Goal: Task Accomplishment & Management: Complete application form

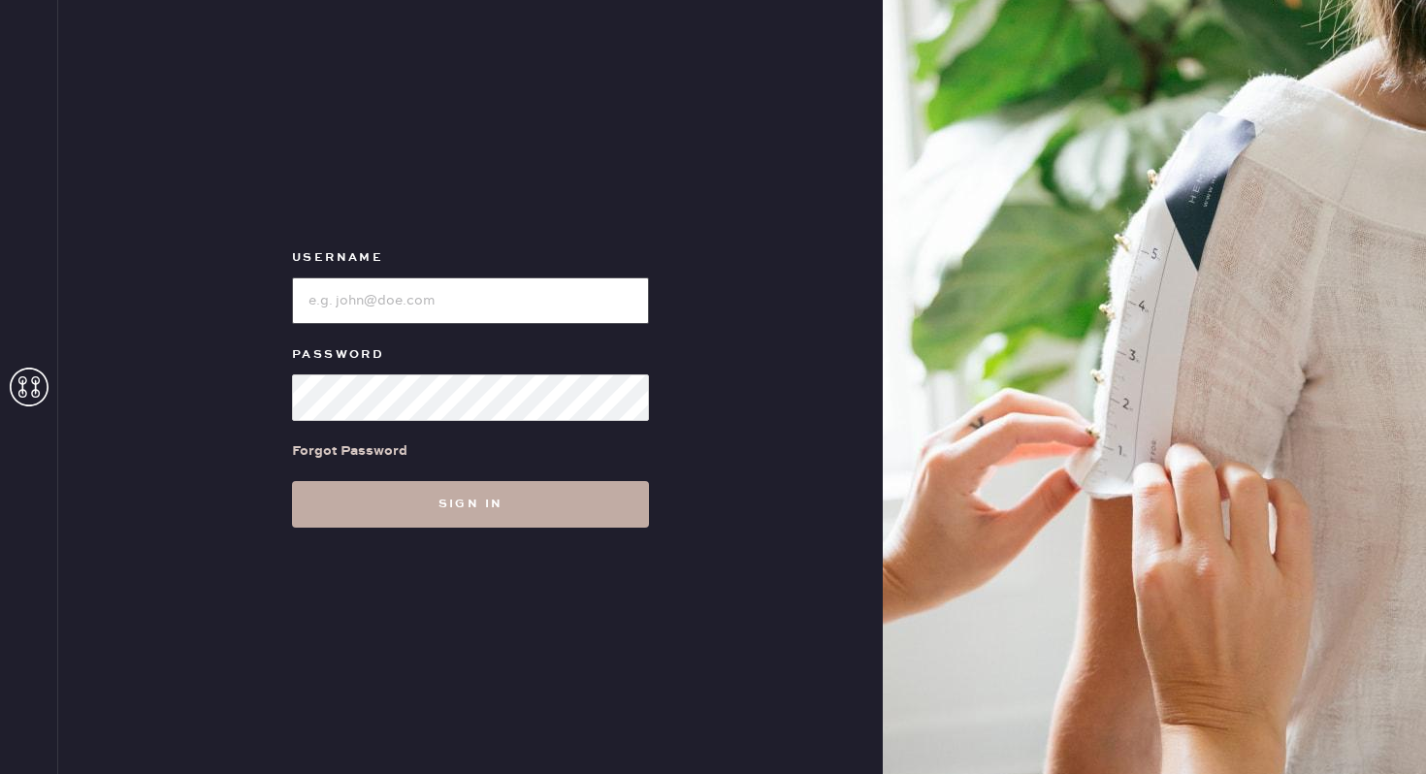
type input "reformationwilliamsburg"
click at [429, 508] on button "Sign in" at bounding box center [470, 504] width 357 height 47
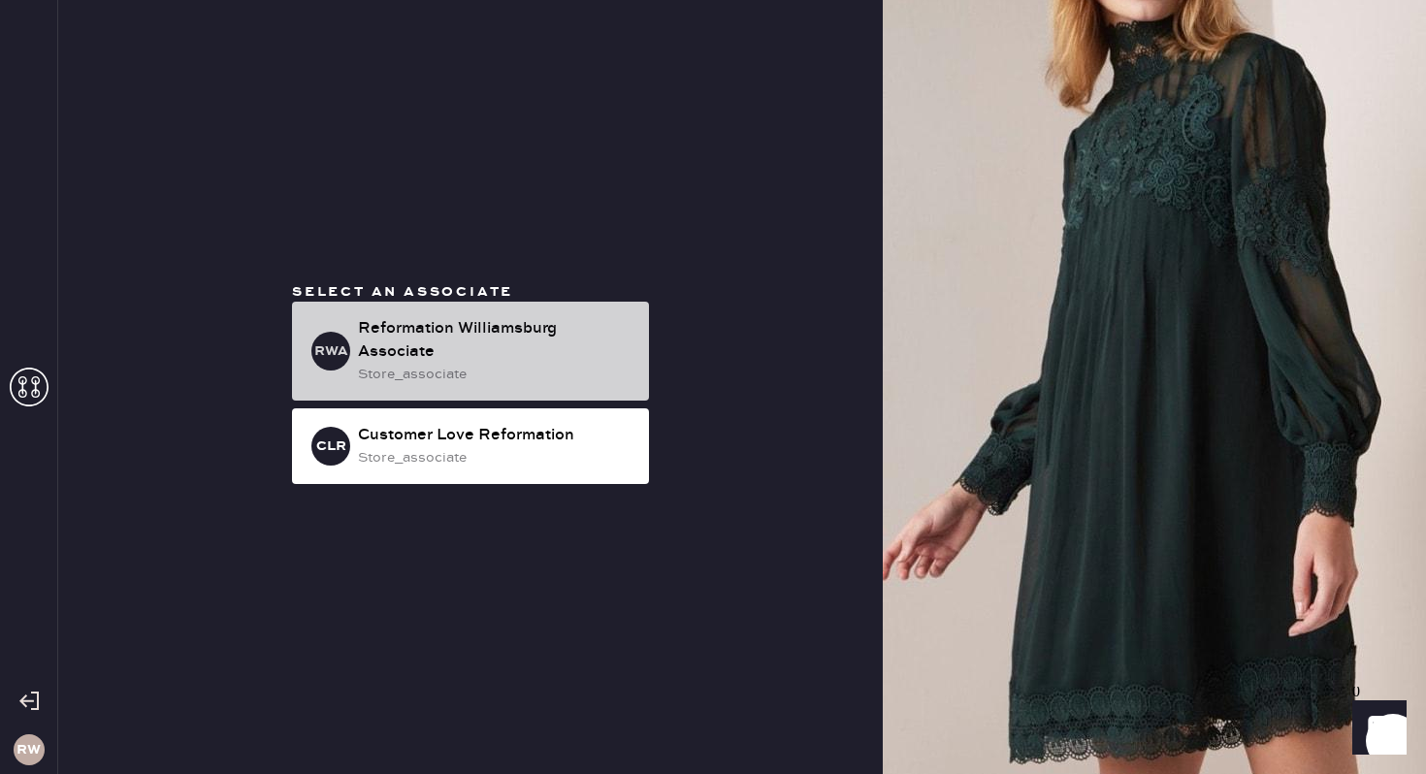
click at [451, 331] on div "Reformation Williamsburg Associate" at bounding box center [496, 340] width 276 height 47
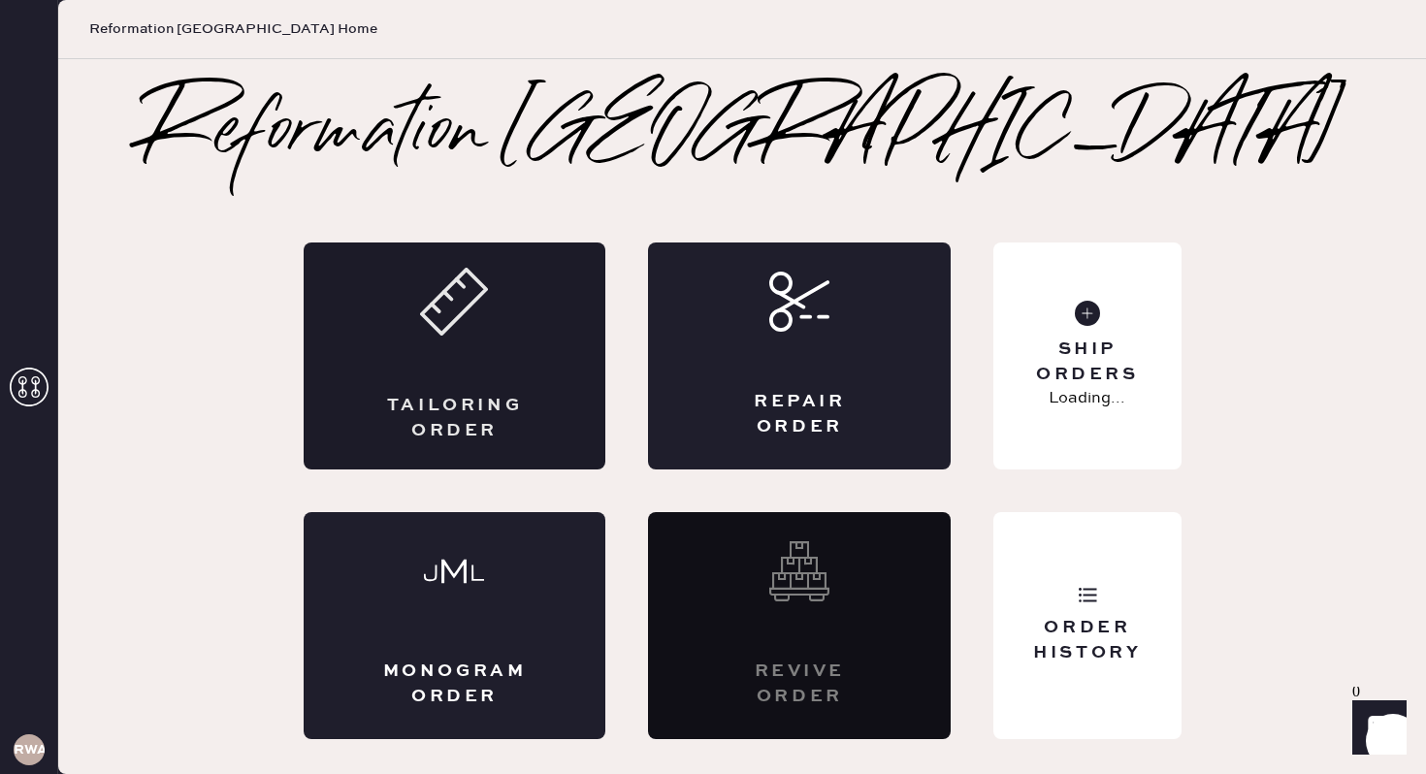
click at [520, 370] on div "Tailoring Order" at bounding box center [455, 356] width 303 height 227
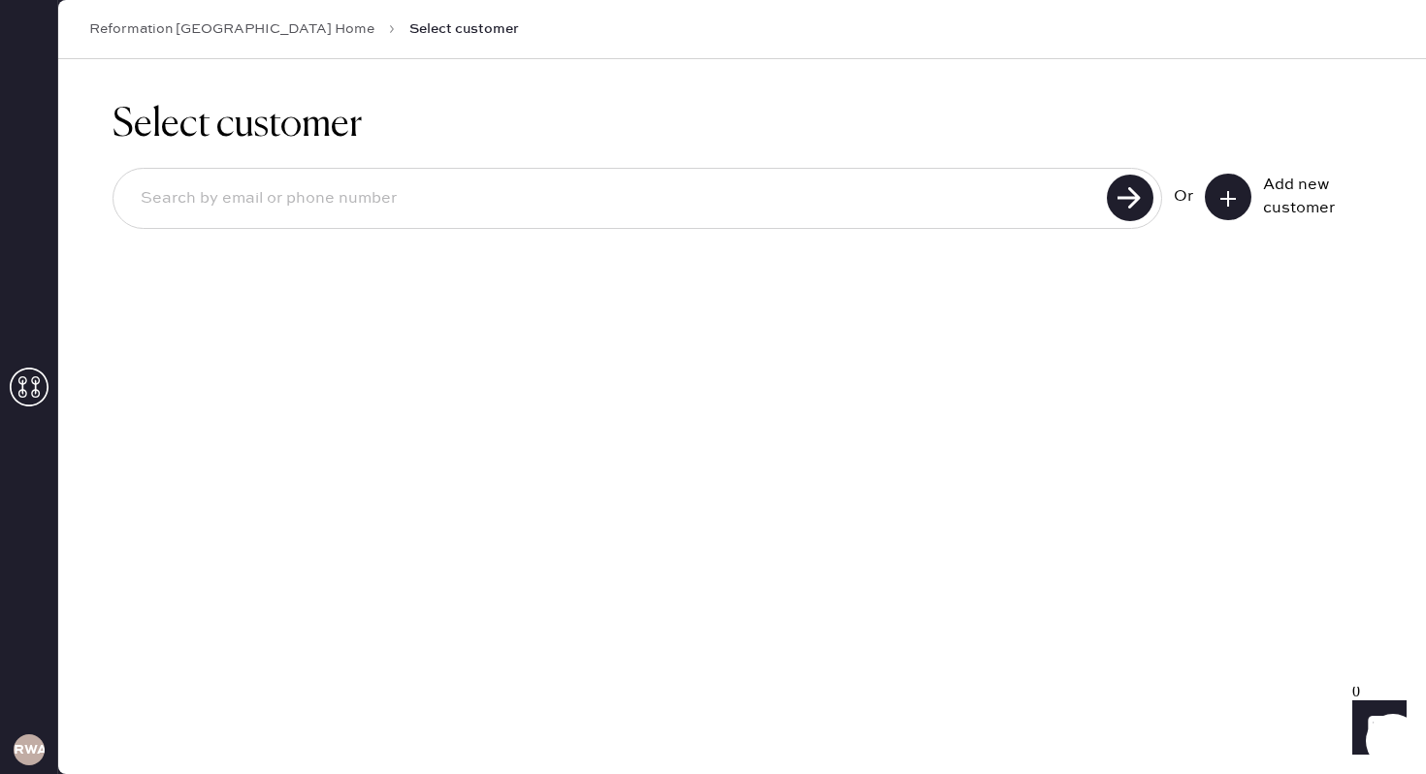
click at [1220, 199] on icon at bounding box center [1228, 198] width 19 height 19
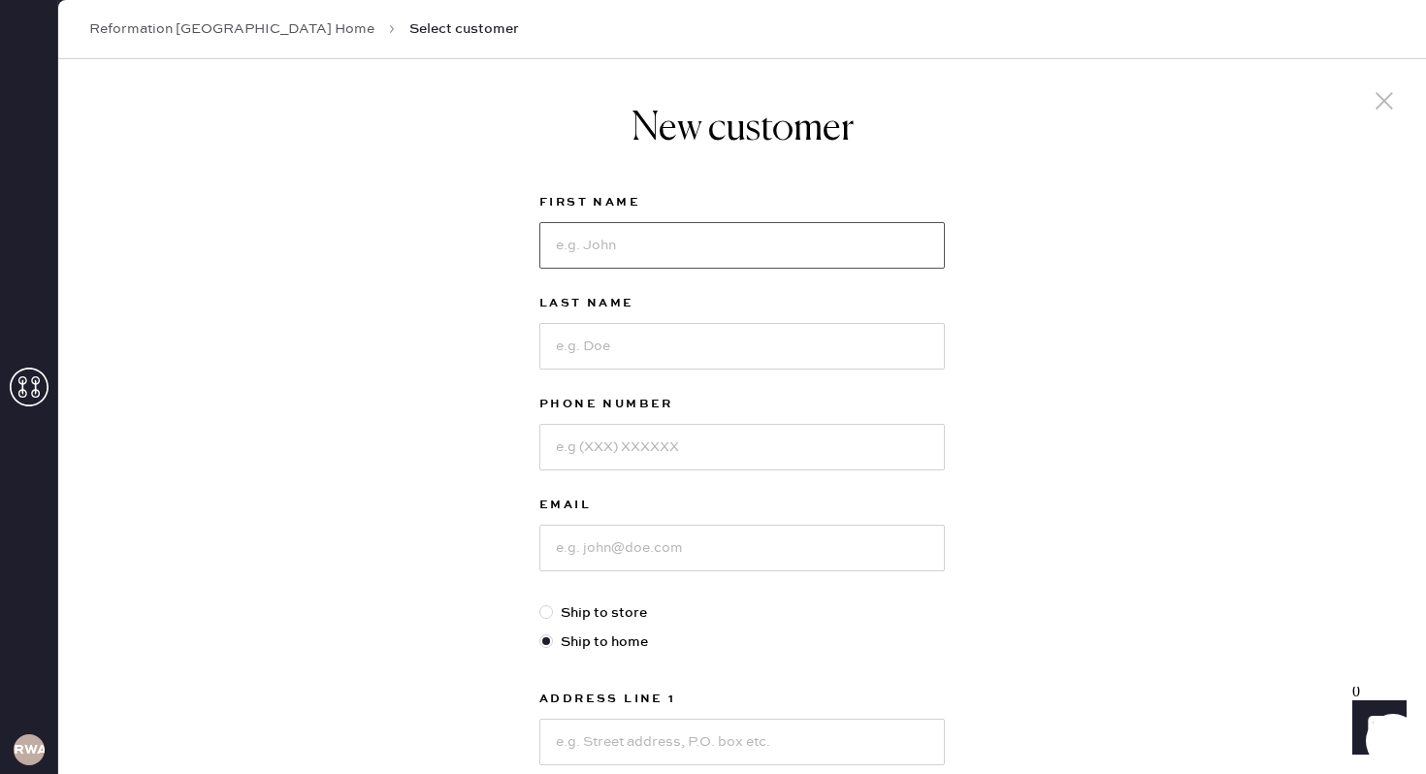
click at [631, 242] on input at bounding box center [742, 245] width 406 height 47
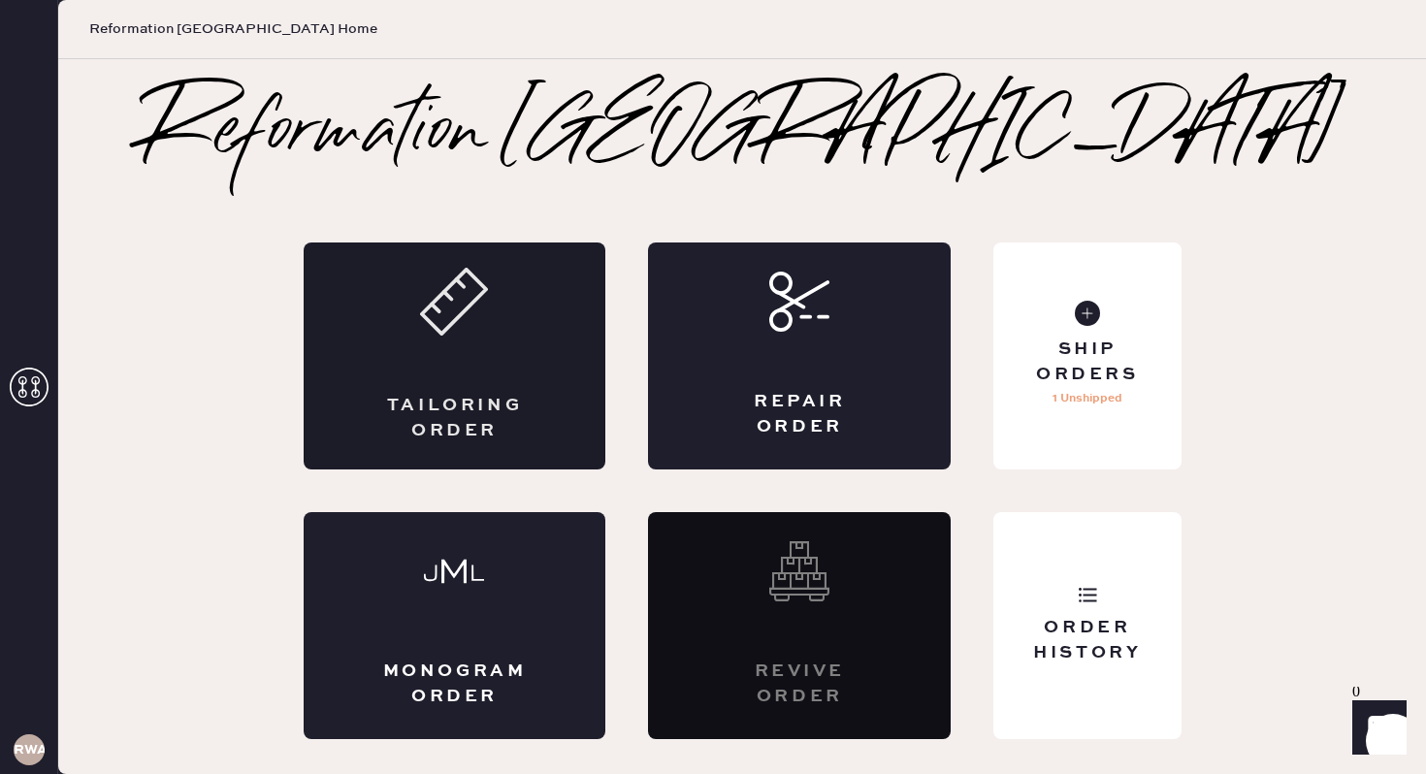
click at [432, 371] on div "Tailoring Order" at bounding box center [455, 356] width 303 height 227
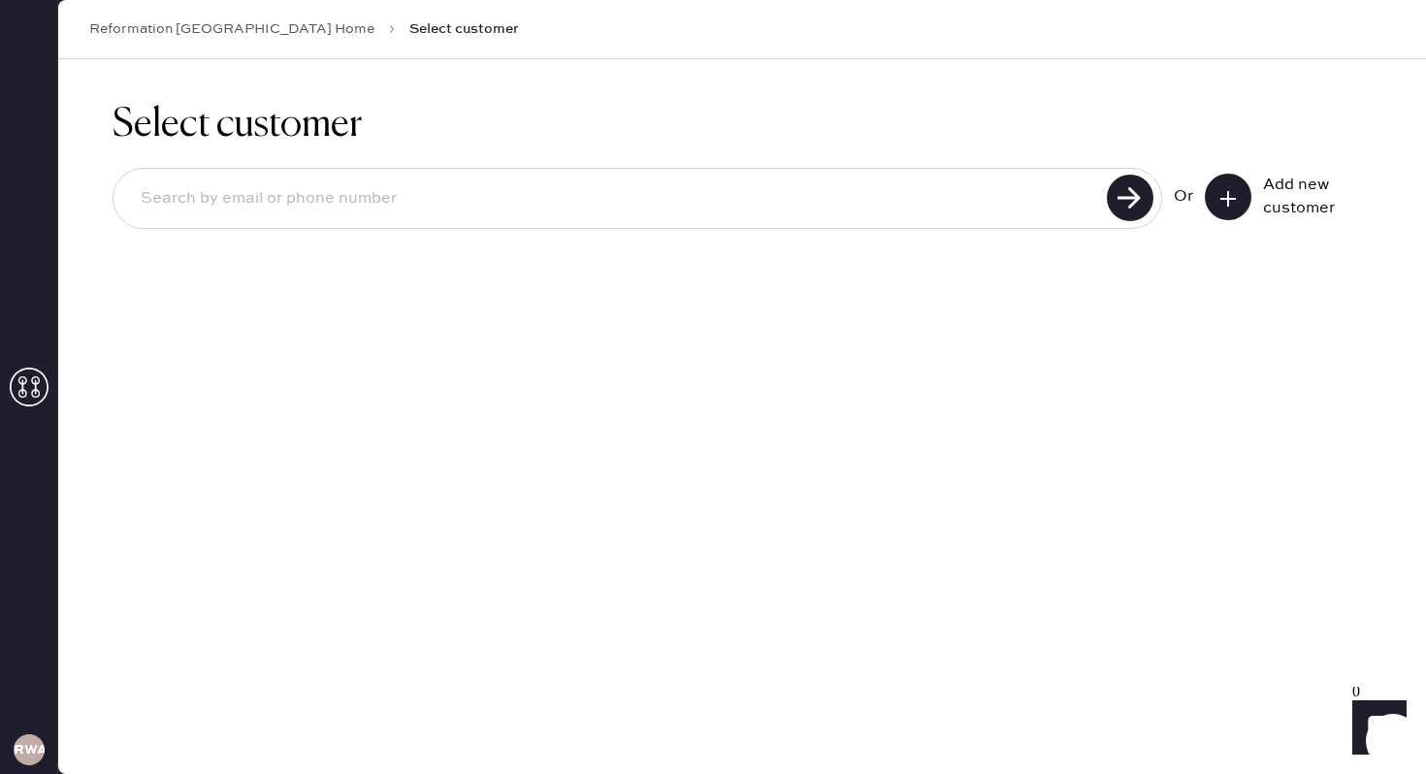
click at [507, 194] on input at bounding box center [613, 199] width 976 height 45
type input "6"
type input "[EMAIL_ADDRESS][DOMAIN_NAME]"
click at [1222, 195] on icon at bounding box center [1228, 198] width 19 height 19
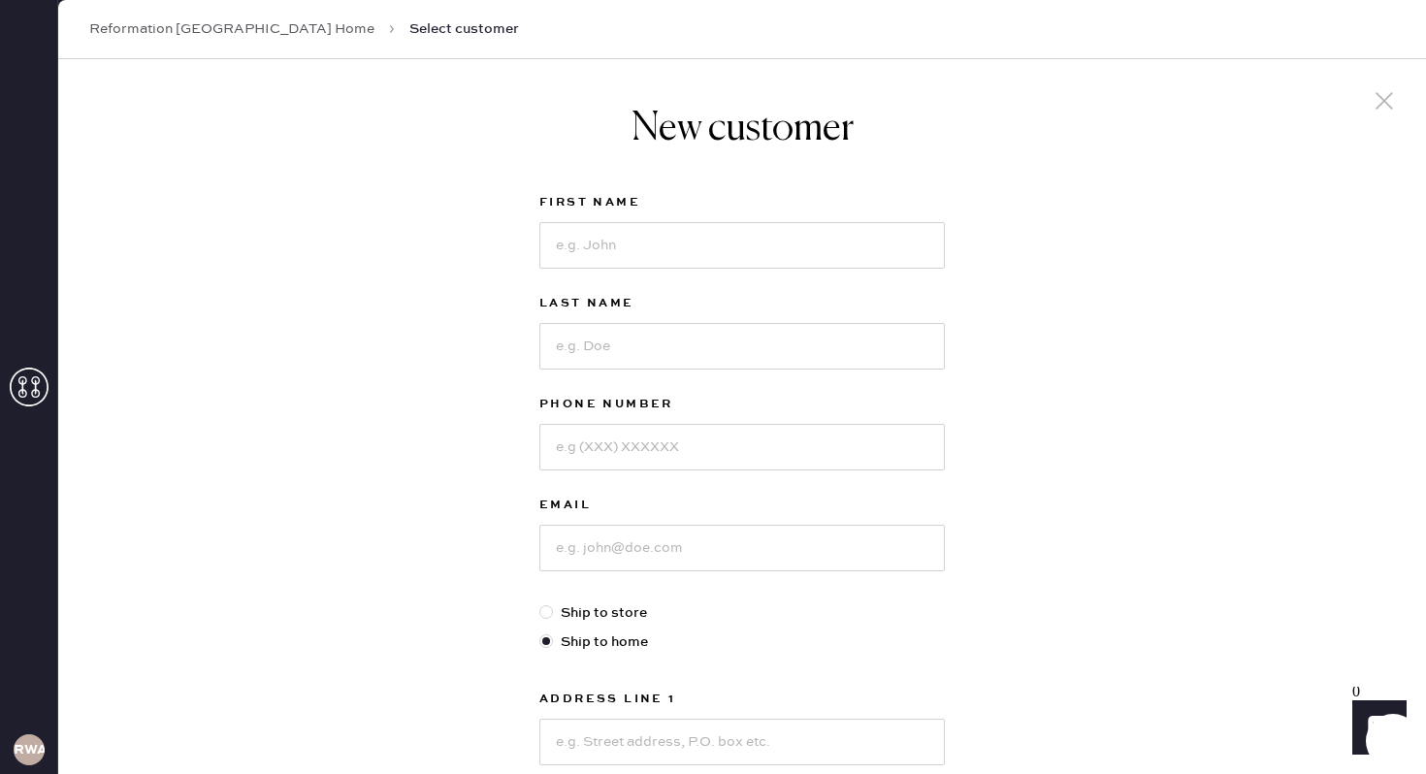
scroll to position [20, 0]
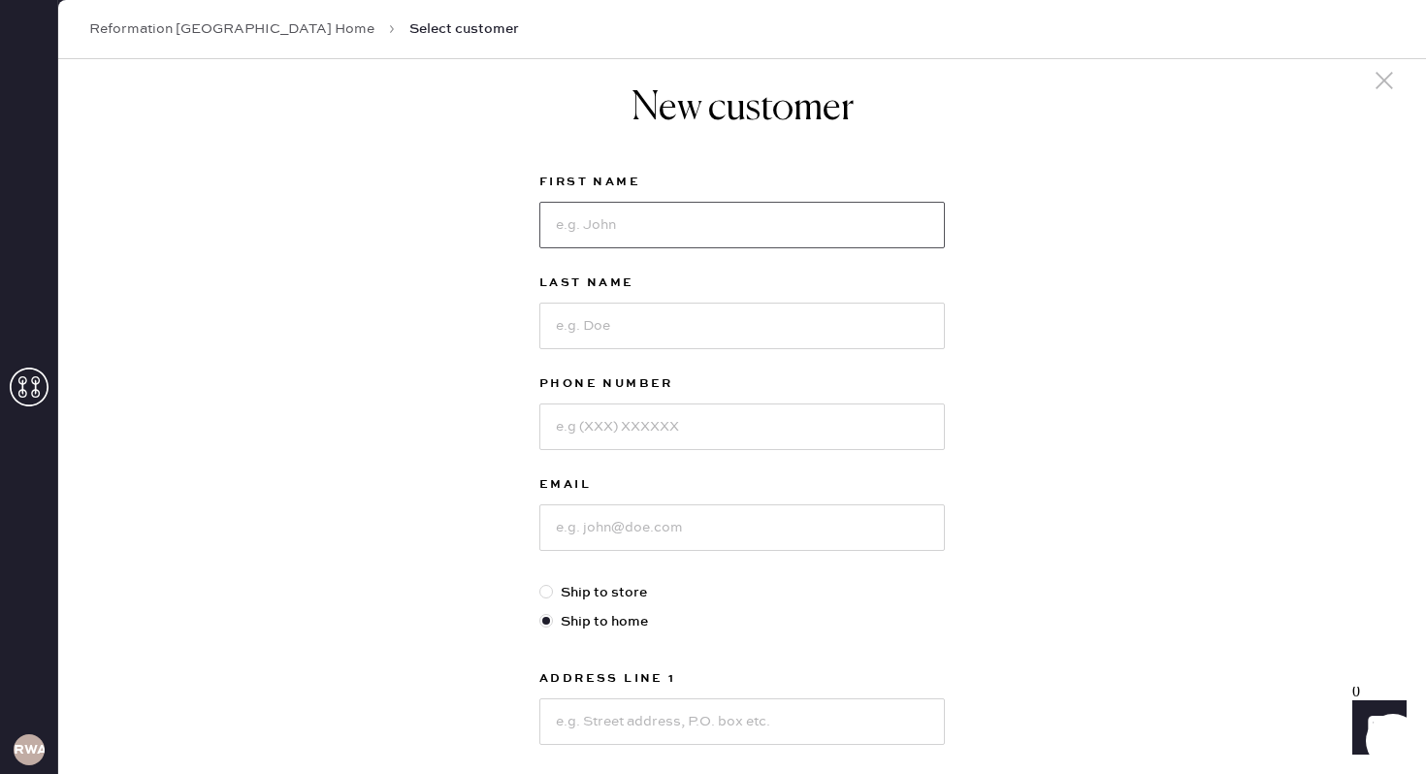
click at [629, 236] on input at bounding box center [742, 225] width 406 height 47
type input "[PERSON_NAME]"
type input "l"
type input "[PERSON_NAME]"
type input "6467337537"
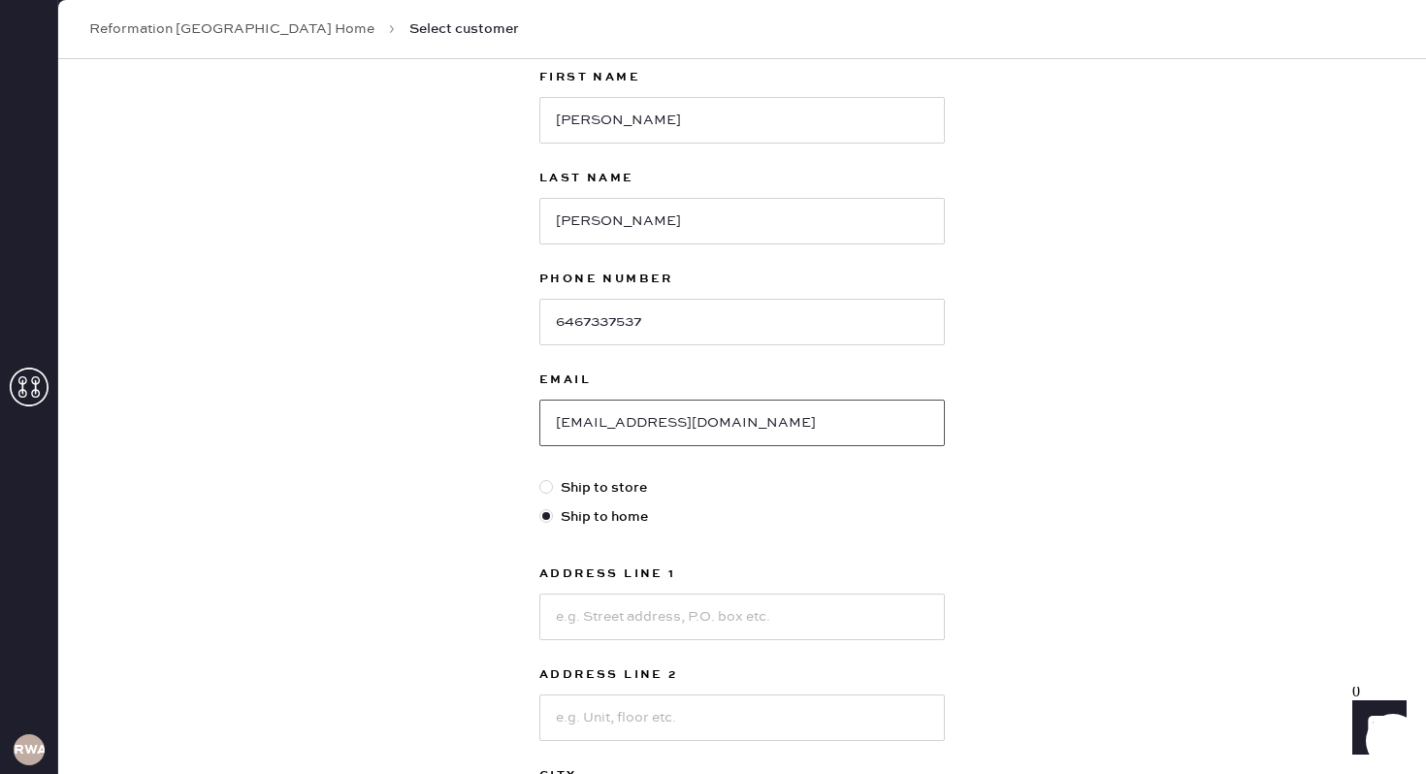
scroll to position [131, 0]
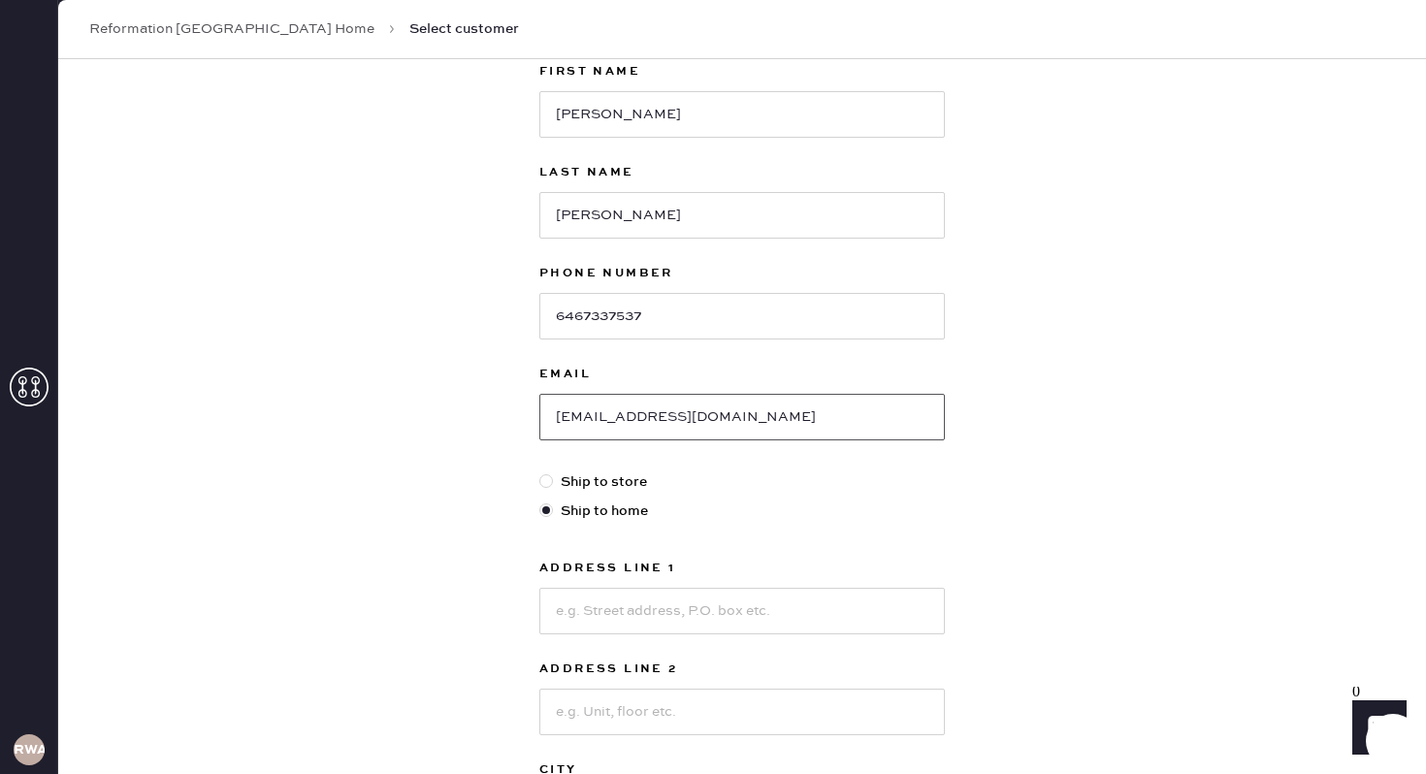
type input "[EMAIL_ADDRESS][DOMAIN_NAME]"
click at [706, 603] on input at bounding box center [742, 611] width 406 height 47
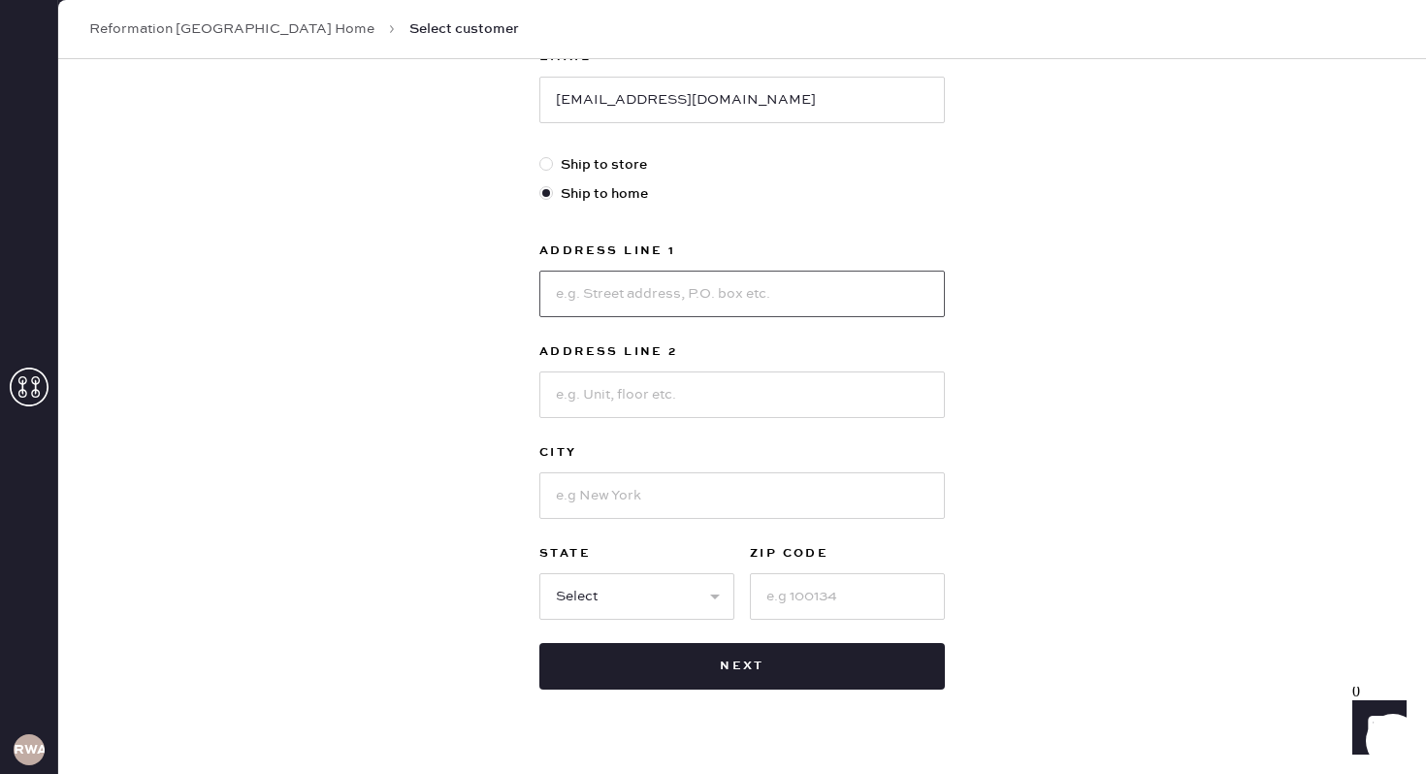
scroll to position [449, 0]
type input "[STREET_ADDRESS][PERSON_NAME]"
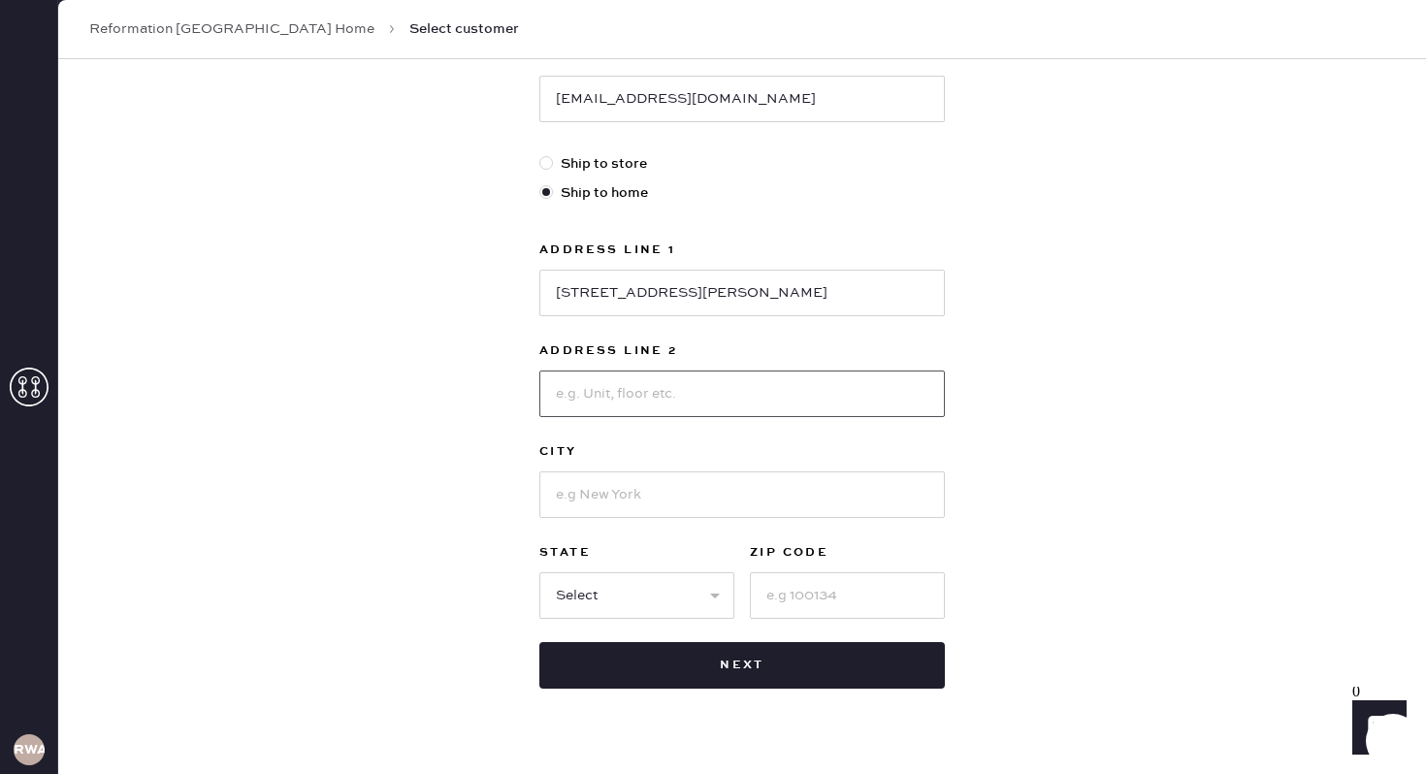
click at [846, 403] on input at bounding box center [742, 394] width 406 height 47
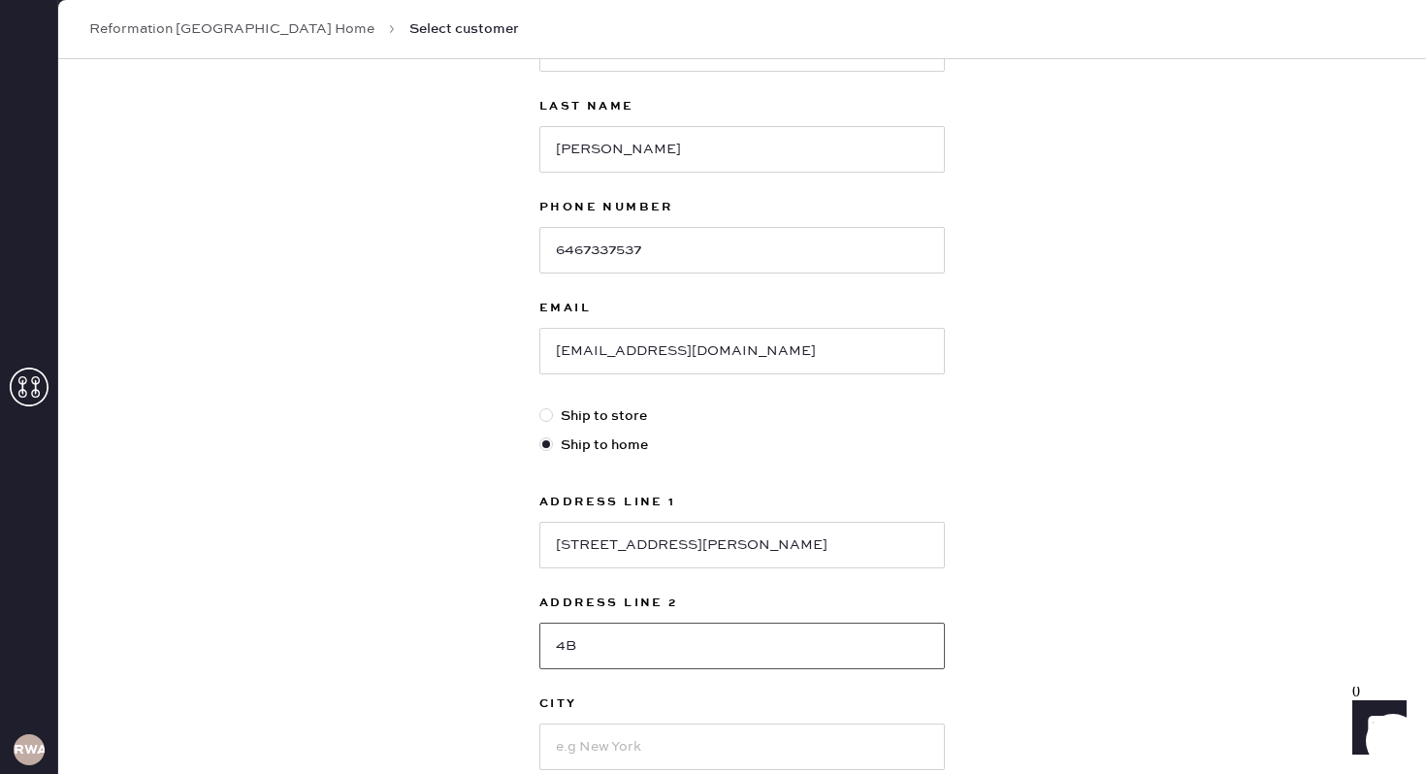
scroll to position [0, 0]
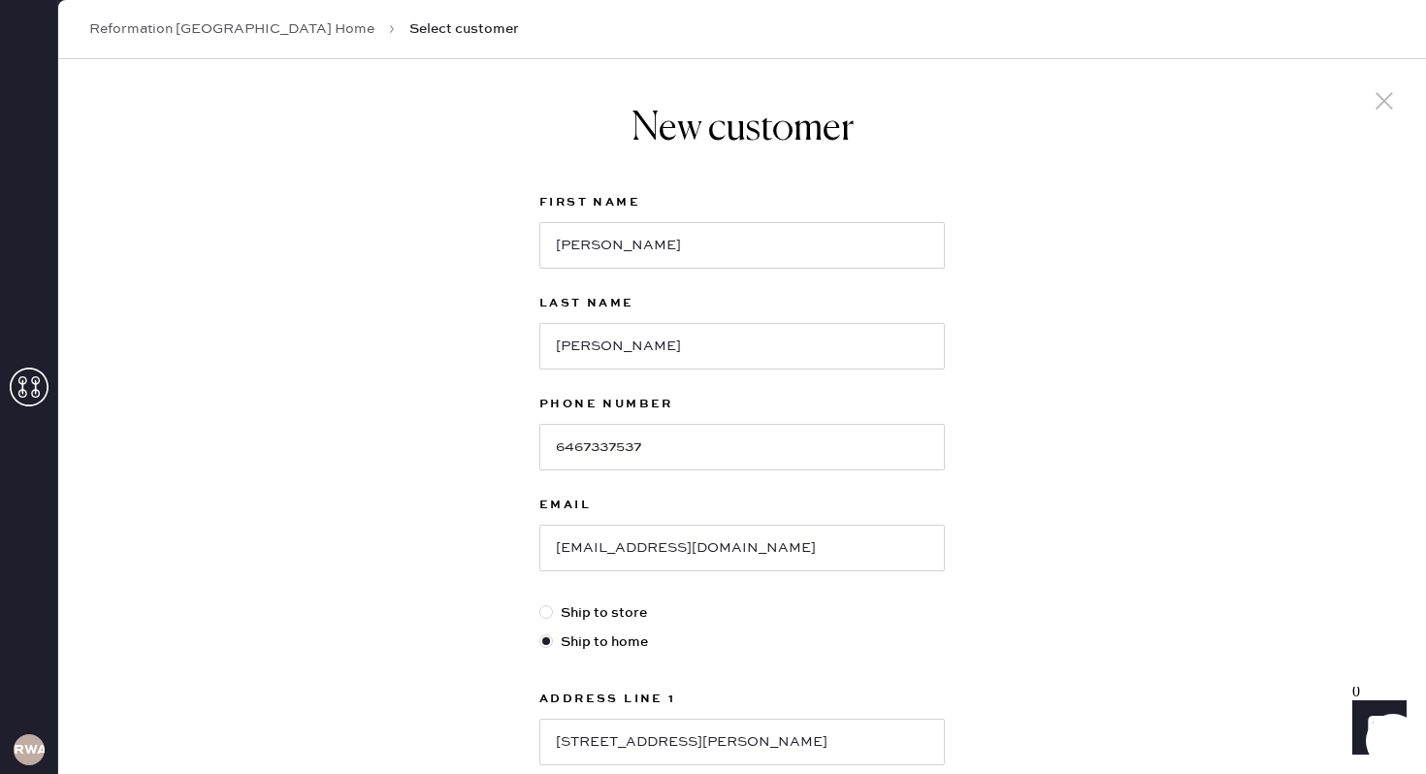
type input "4B"
drag, startPoint x: 681, startPoint y: 237, endPoint x: 530, endPoint y: 235, distance: 151.4
click at [530, 235] on div "New customer First Name [PERSON_NAME] Last Name [PERSON_NAME] Phone Number [PHO…" at bounding box center [742, 622] width 437 height 1126
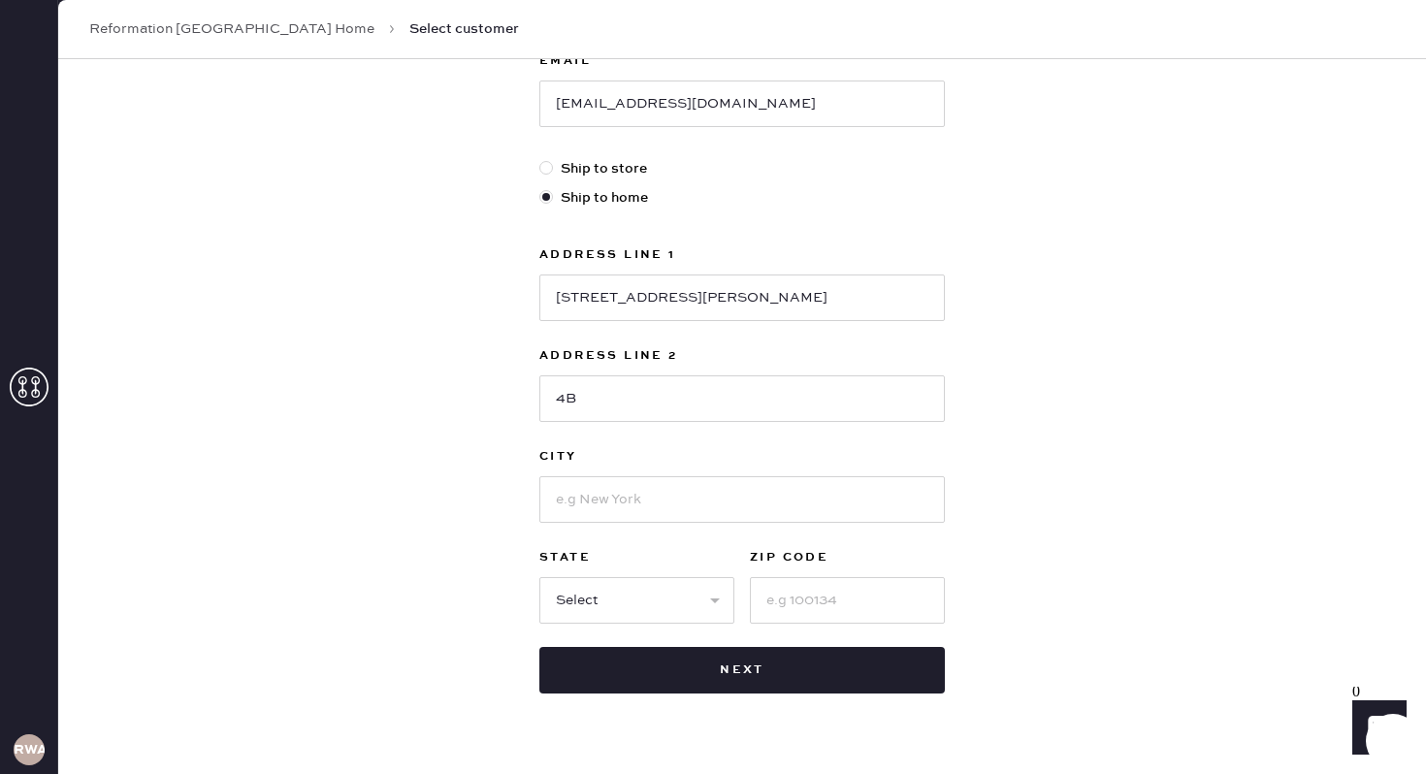
scroll to position [488, 0]
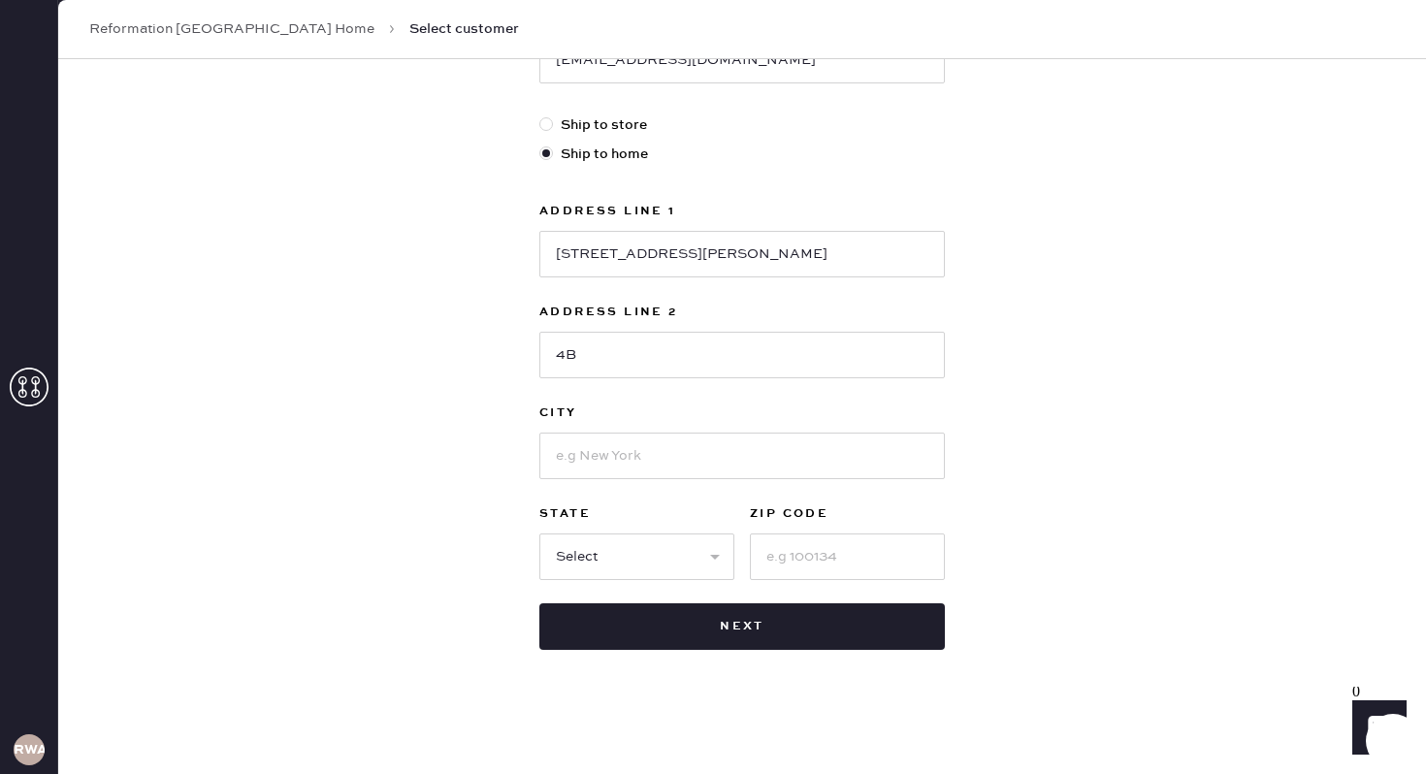
type input "Jiani"
click at [725, 446] on input at bounding box center [742, 456] width 406 height 47
type input "[GEOGRAPHIC_DATA]"
click at [697, 559] on select "Select AK AL AR AZ CA CO CT [GEOGRAPHIC_DATA] DE FL [GEOGRAPHIC_DATA] HI [GEOGR…" at bounding box center [636, 557] width 195 height 47
select select "NY"
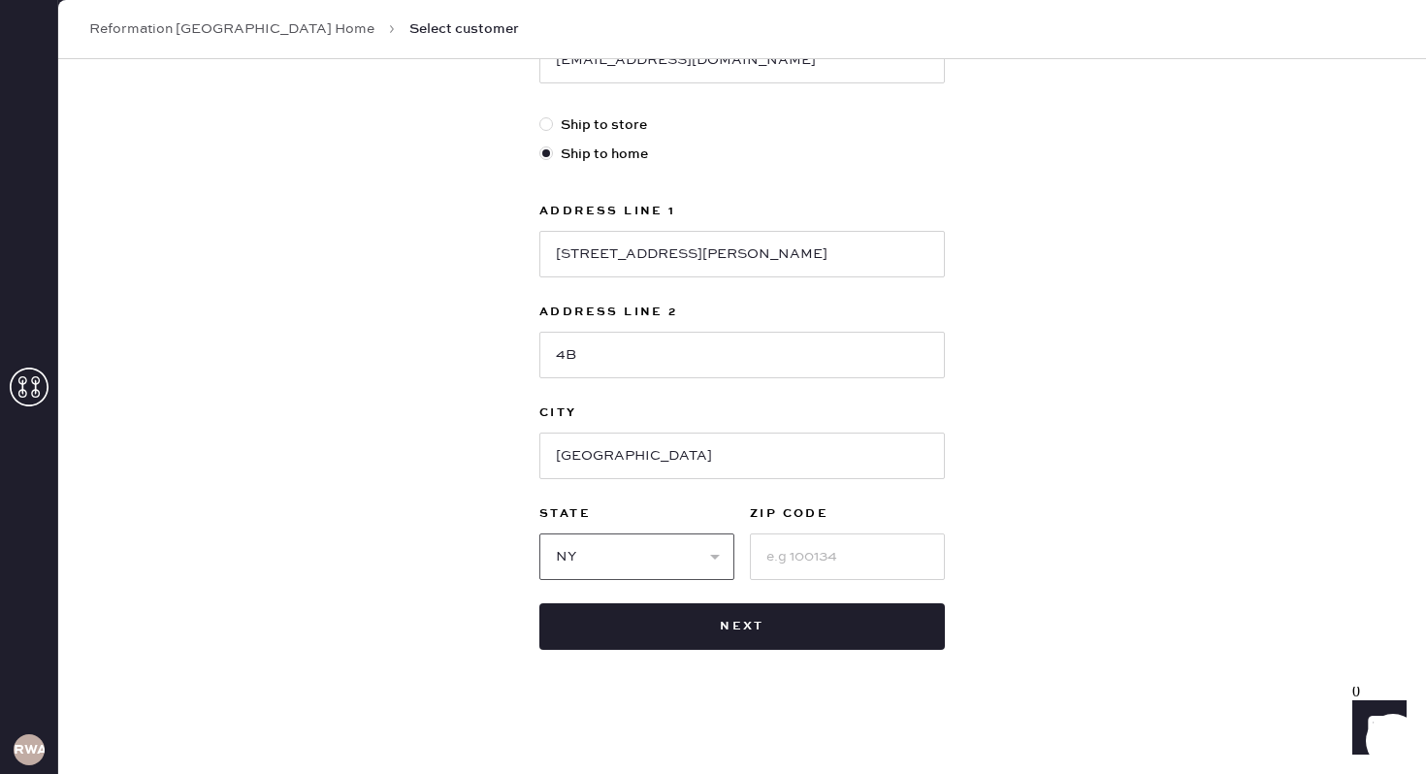
click at [539, 534] on select "Select AK AL AR AZ CA CO CT [GEOGRAPHIC_DATA] DE FL [GEOGRAPHIC_DATA] HI [GEOGR…" at bounding box center [636, 557] width 195 height 47
click at [782, 552] on input at bounding box center [847, 557] width 195 height 47
type input "1"
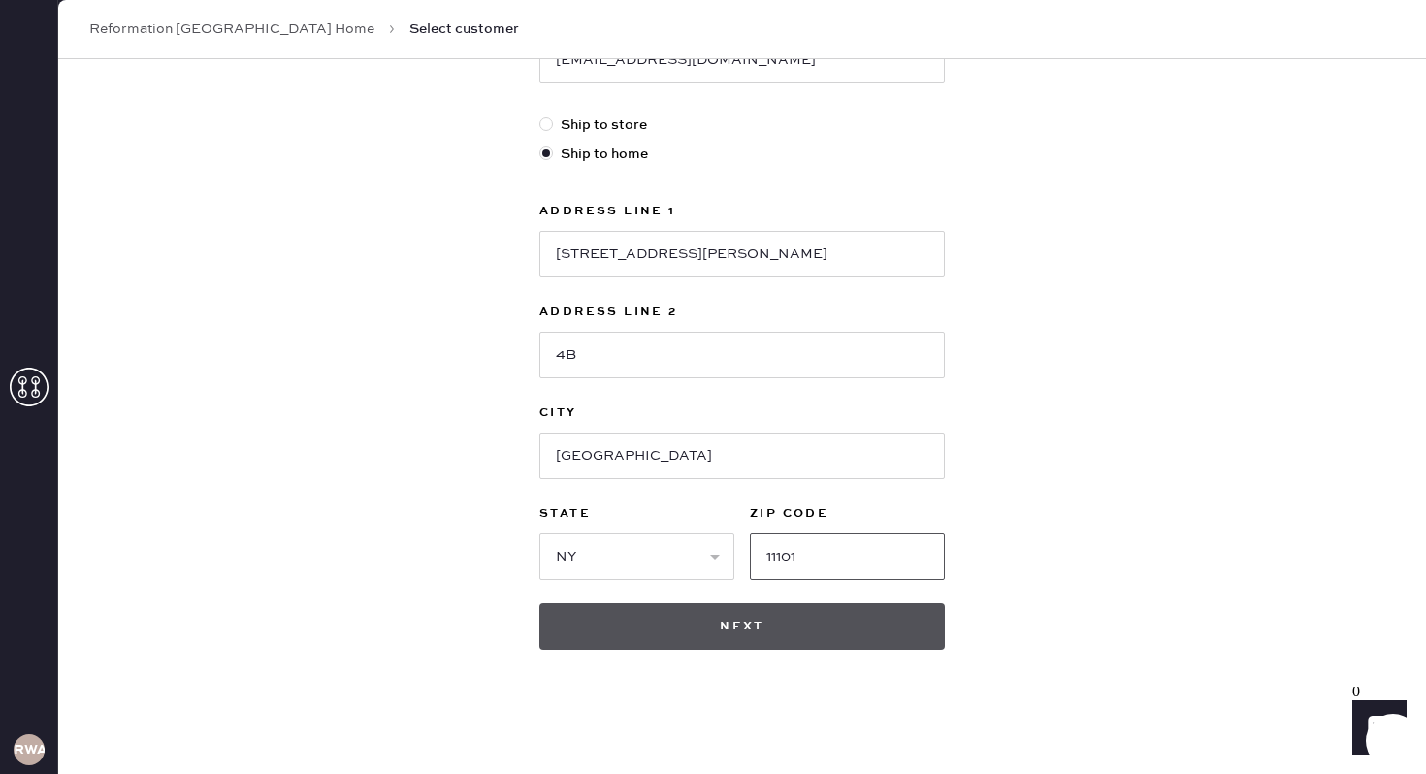
type input "11101"
click at [816, 639] on button "Next" at bounding box center [742, 627] width 406 height 47
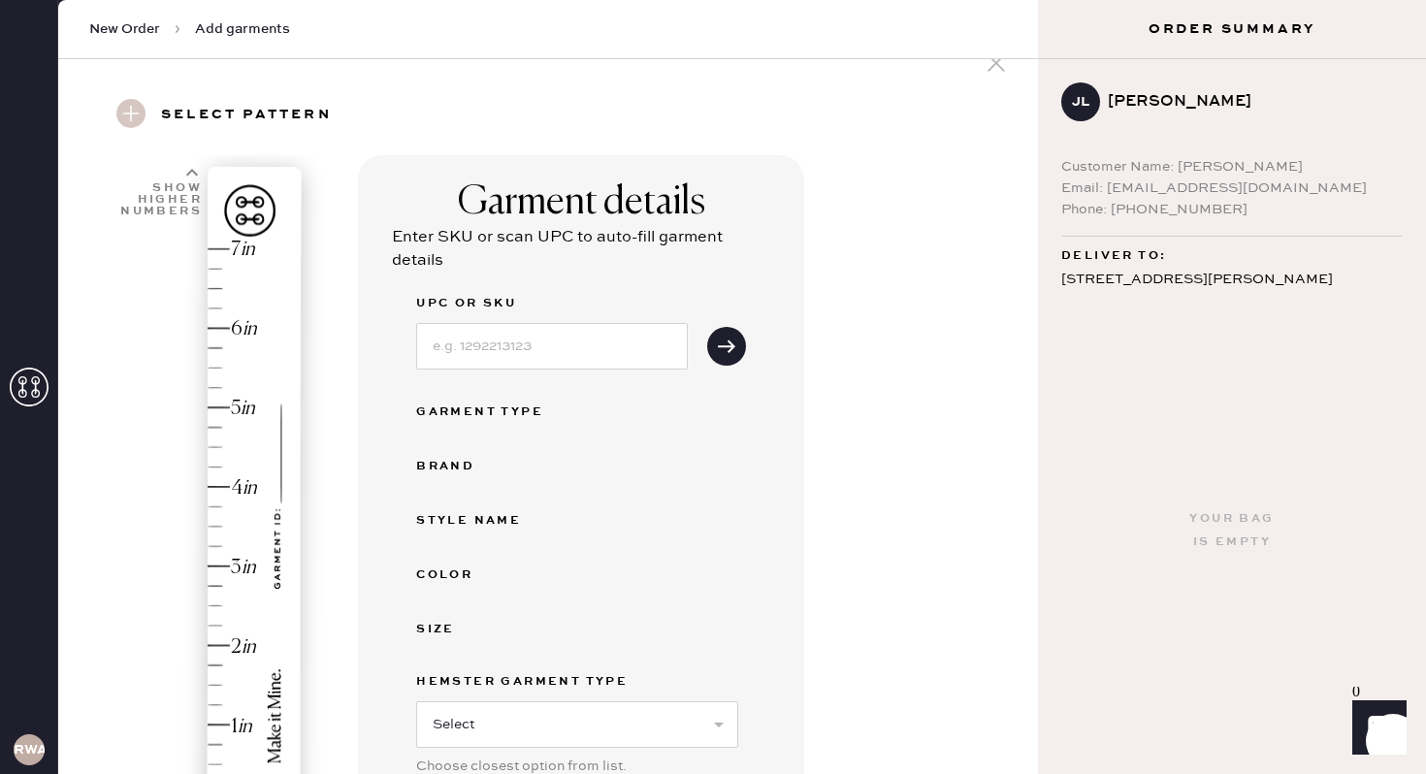
scroll to position [37, 0]
